Goal: Task Accomplishment & Management: Manage account settings

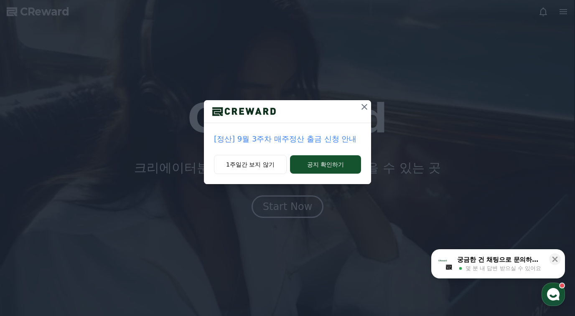
click at [366, 108] on icon at bounding box center [364, 107] width 10 height 10
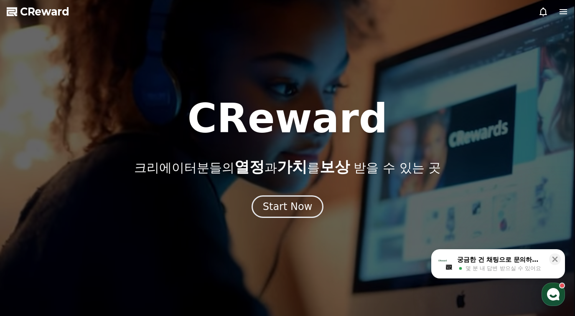
click at [553, 295] on use "button" at bounding box center [553, 294] width 13 height 13
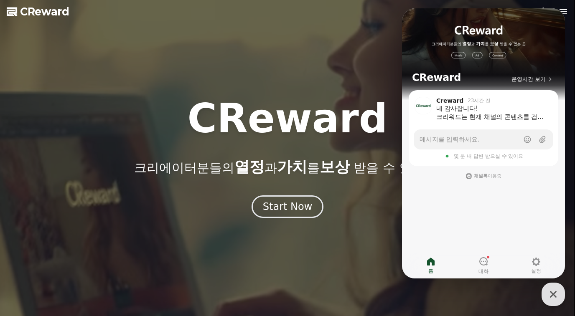
click at [3, 51] on div at bounding box center [287, 158] width 575 height 316
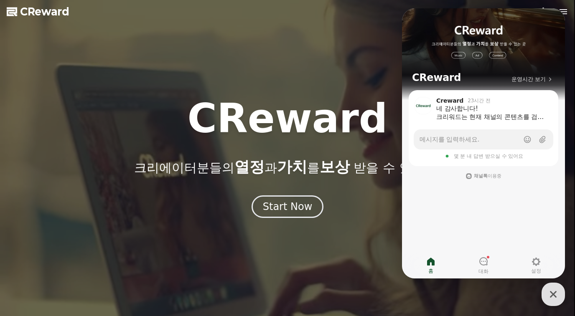
click at [29, 16] on span "CReward" at bounding box center [44, 11] width 49 height 13
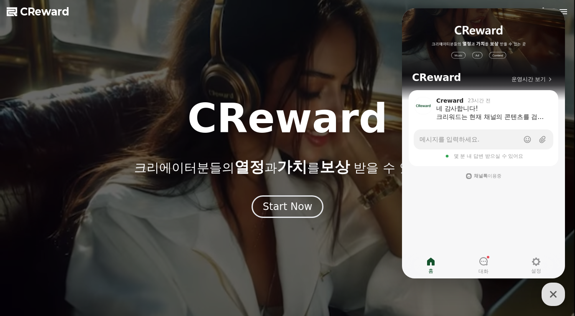
click at [548, 288] on icon "button" at bounding box center [553, 294] width 15 height 15
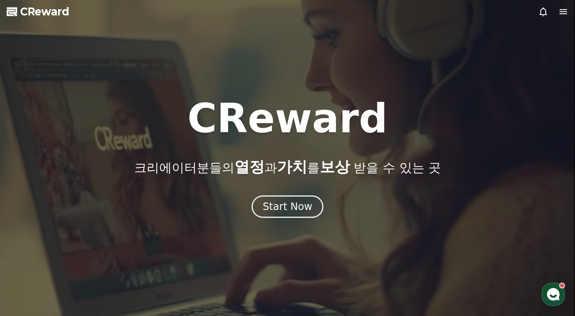
click at [565, 11] on icon at bounding box center [563, 12] width 10 height 10
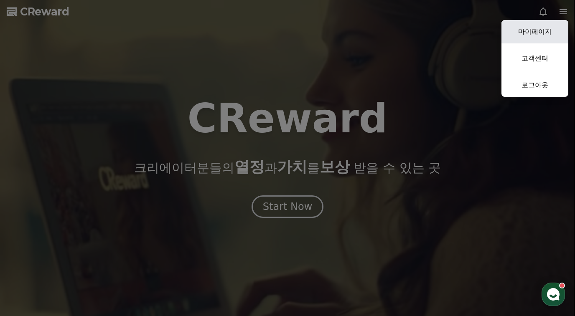
click at [554, 32] on link "마이페이지" at bounding box center [534, 31] width 67 height 23
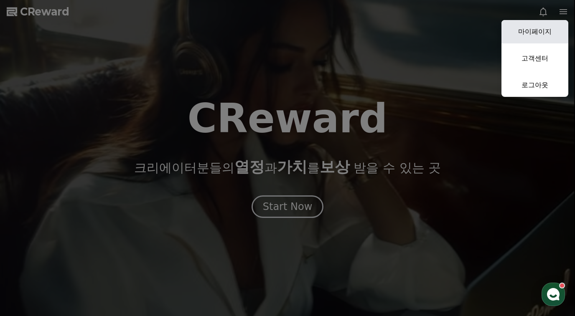
select select "**********"
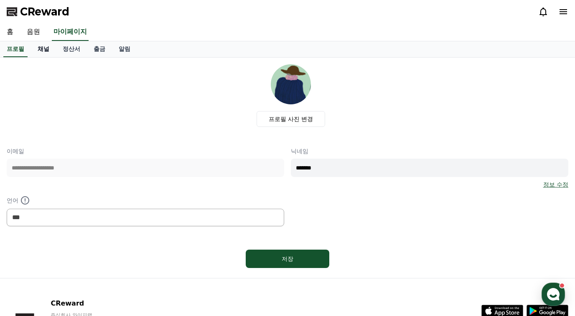
click at [34, 51] on link "채널" at bounding box center [43, 49] width 25 height 16
